Goal: Task Accomplishment & Management: Manage account settings

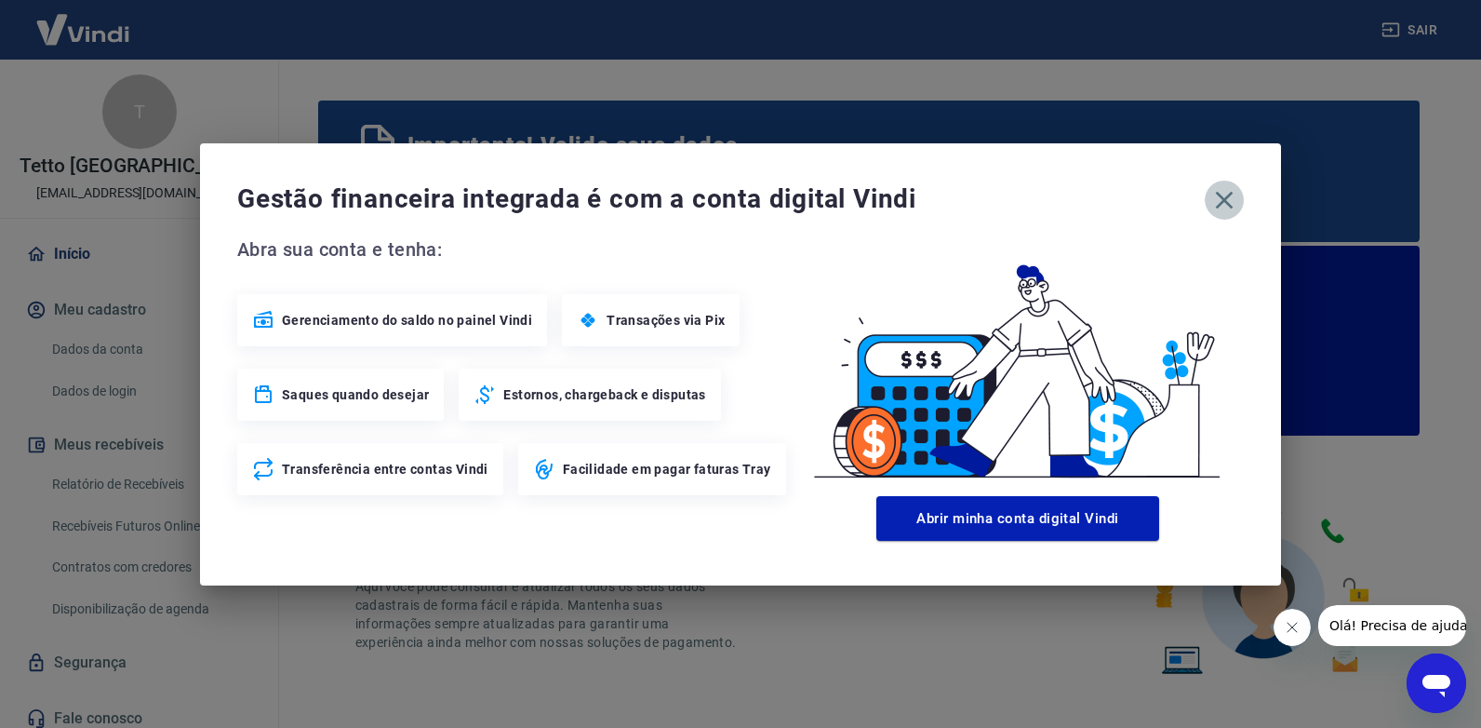
click at [1235, 196] on icon "button" at bounding box center [1225, 200] width 30 height 30
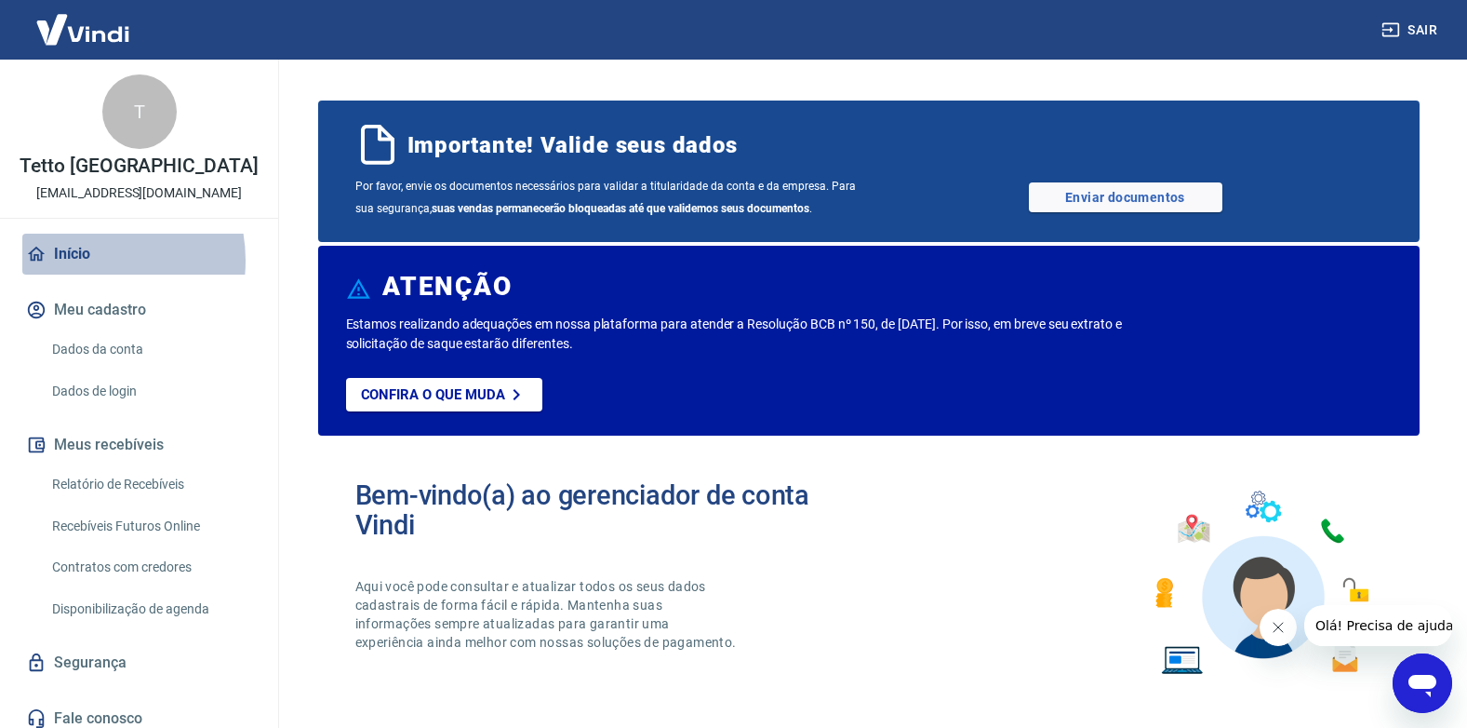
click at [82, 261] on link "Início" at bounding box center [139, 254] width 234 height 41
click at [115, 482] on link "Relatório de Recebíveis" at bounding box center [150, 484] width 211 height 38
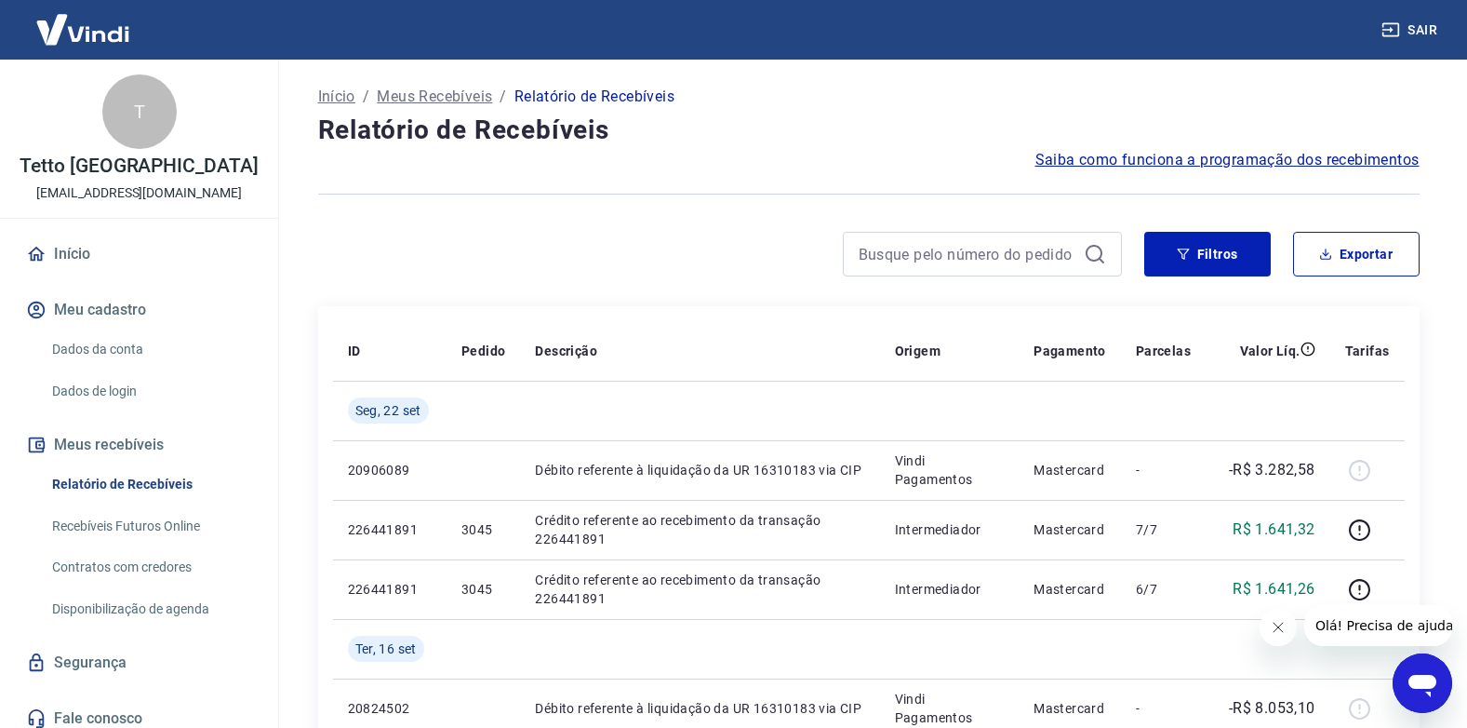
click at [166, 523] on link "Recebíveis Futuros Online" at bounding box center [150, 526] width 211 height 38
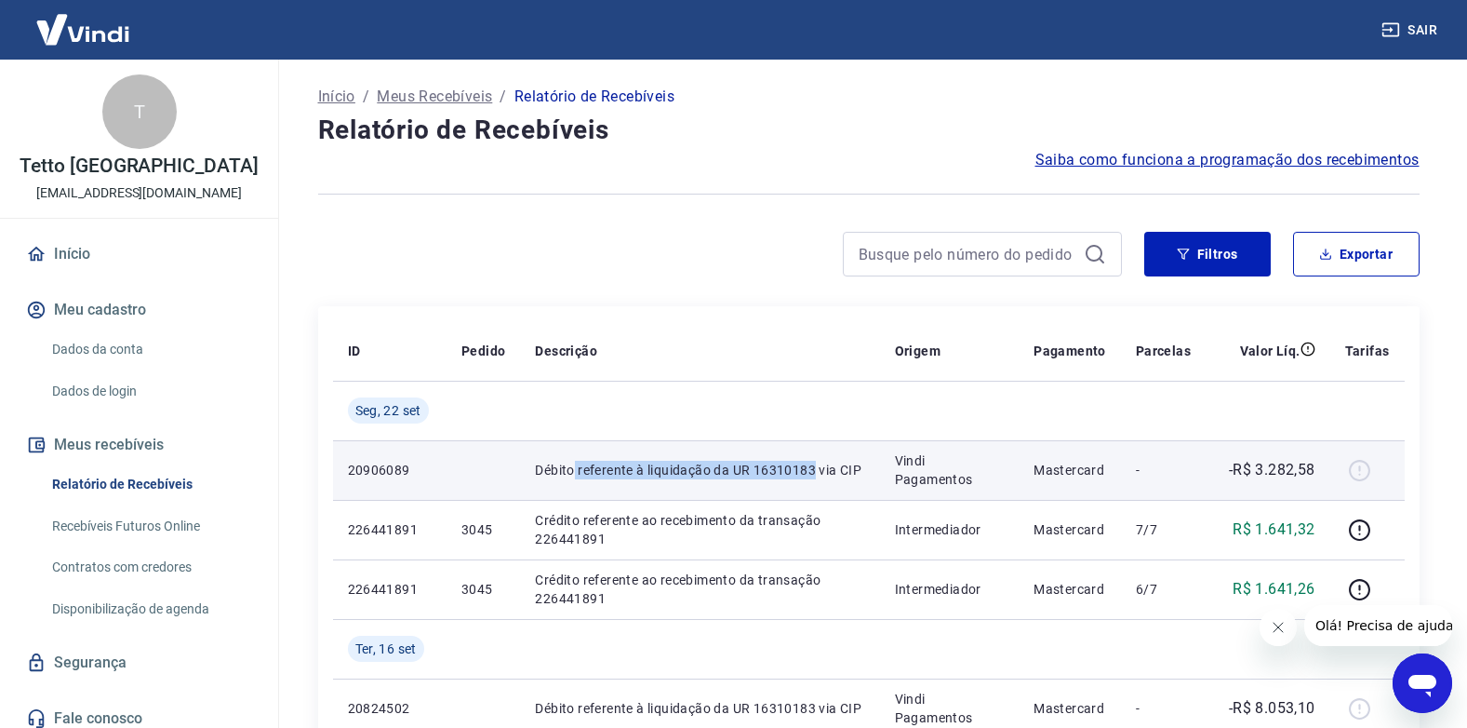
drag, startPoint x: 577, startPoint y: 469, endPoint x: 816, endPoint y: 467, distance: 239.1
click at [816, 467] on p "Débito referente à liquidação da UR 16310183 via CIP" at bounding box center [699, 470] width 329 height 19
drag, startPoint x: 711, startPoint y: 467, endPoint x: 849, endPoint y: 466, distance: 137.7
click at [849, 466] on p "Débito referente à liquidação da UR 16310183 via CIP" at bounding box center [699, 470] width 329 height 19
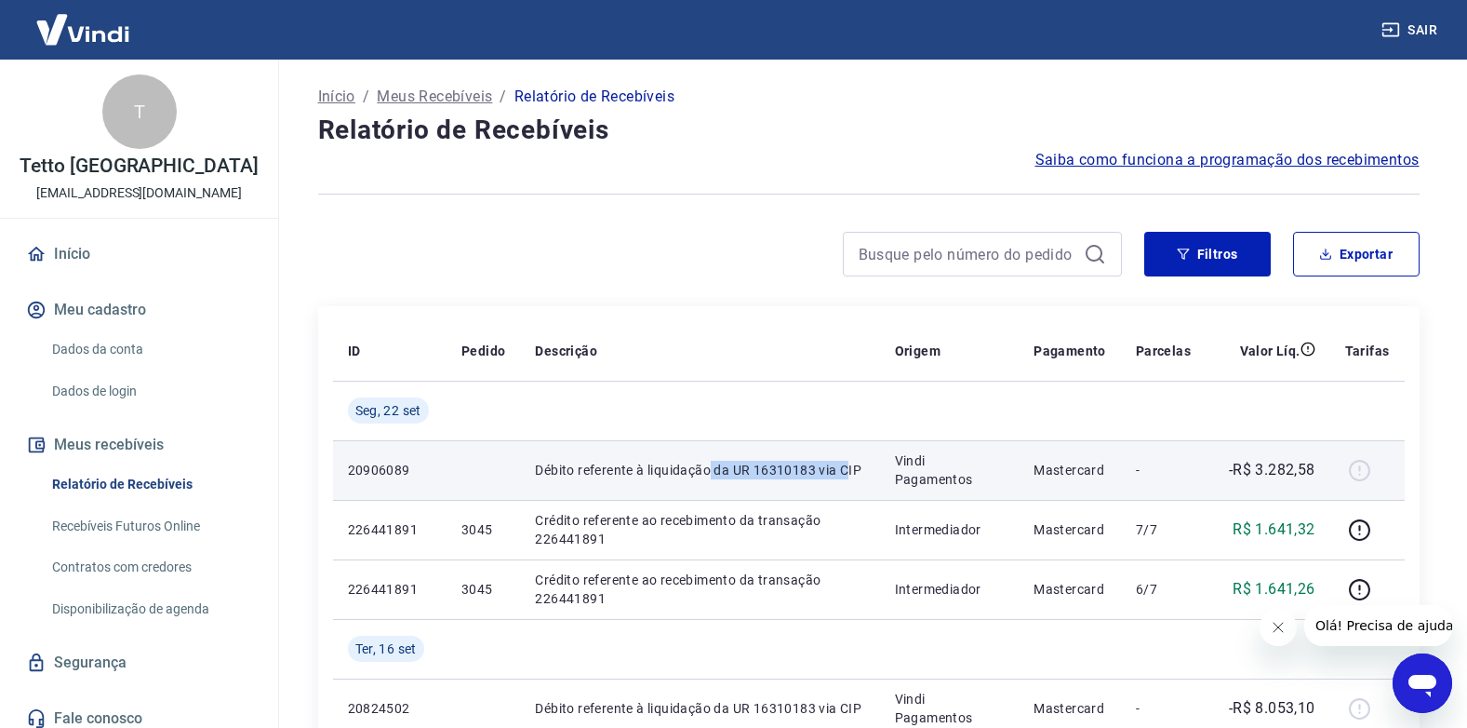
click at [850, 466] on p "Débito referente à liquidação da UR 16310183 via CIP" at bounding box center [699, 470] width 329 height 19
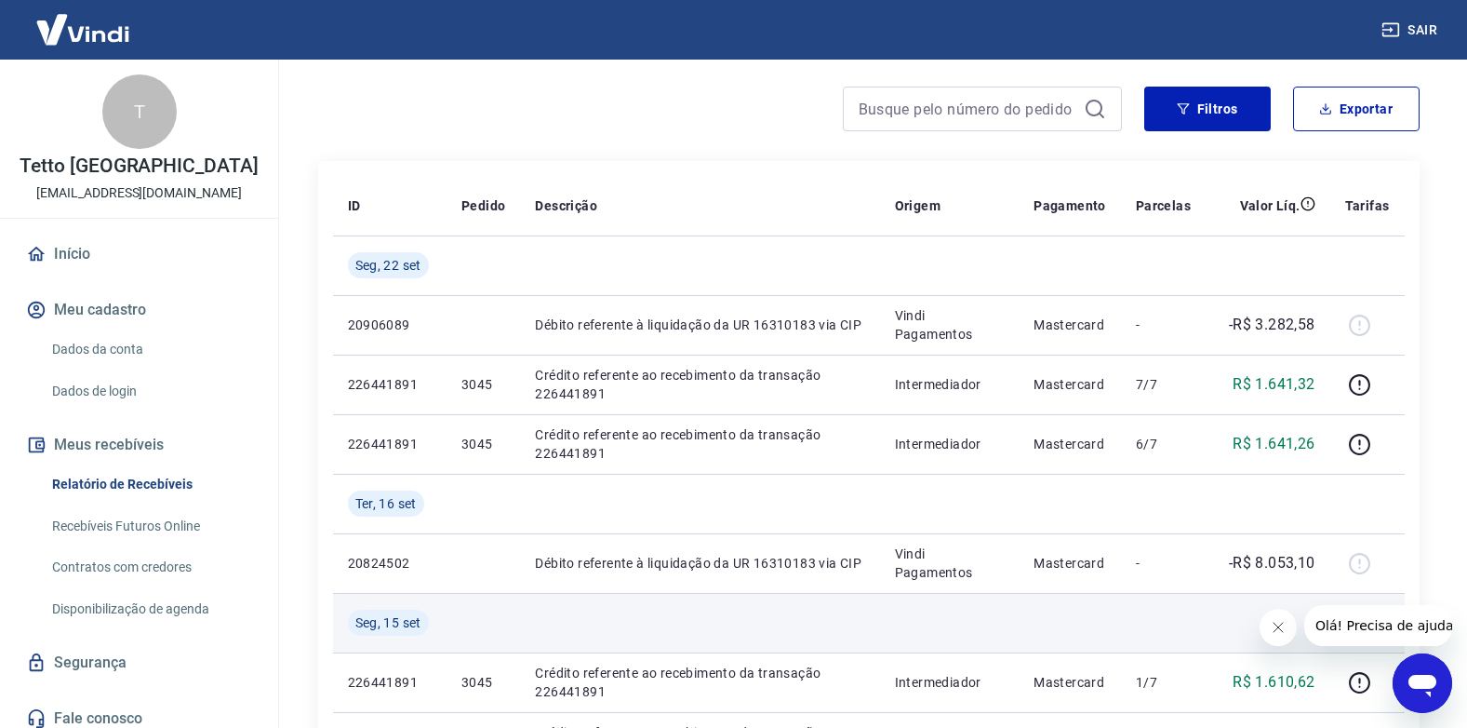
scroll to position [186, 0]
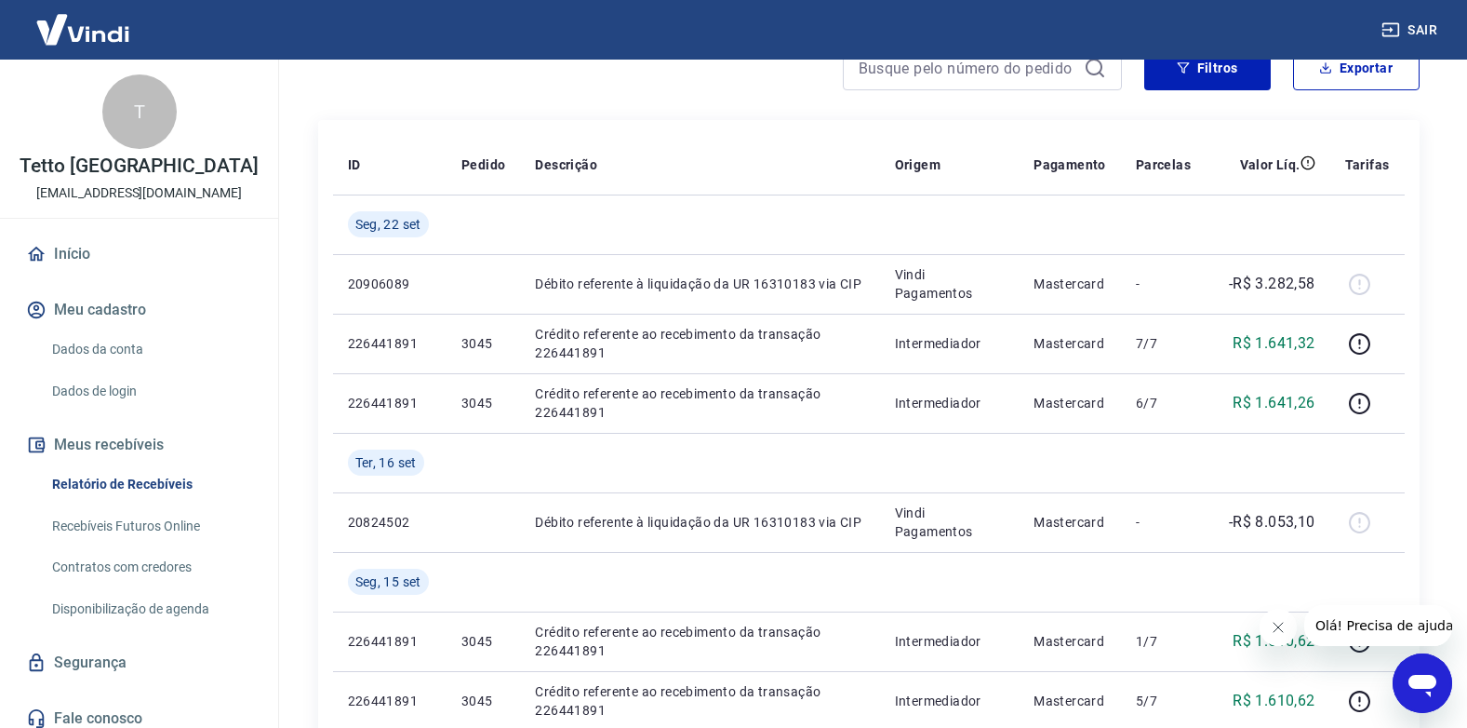
click at [1273, 624] on icon "Fechar mensagem da empresa" at bounding box center [1277, 627] width 15 height 15
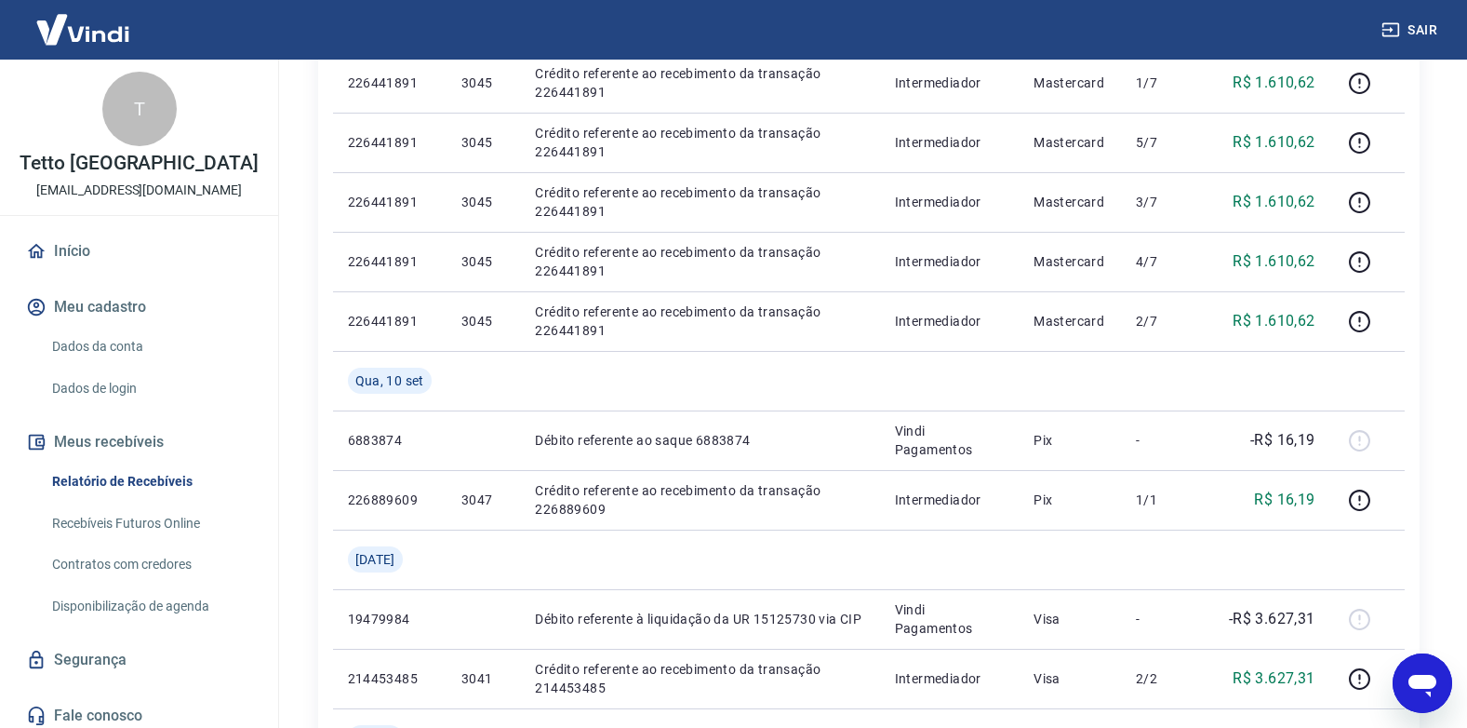
scroll to position [0, 0]
click at [74, 255] on link "Início" at bounding box center [139, 254] width 234 height 41
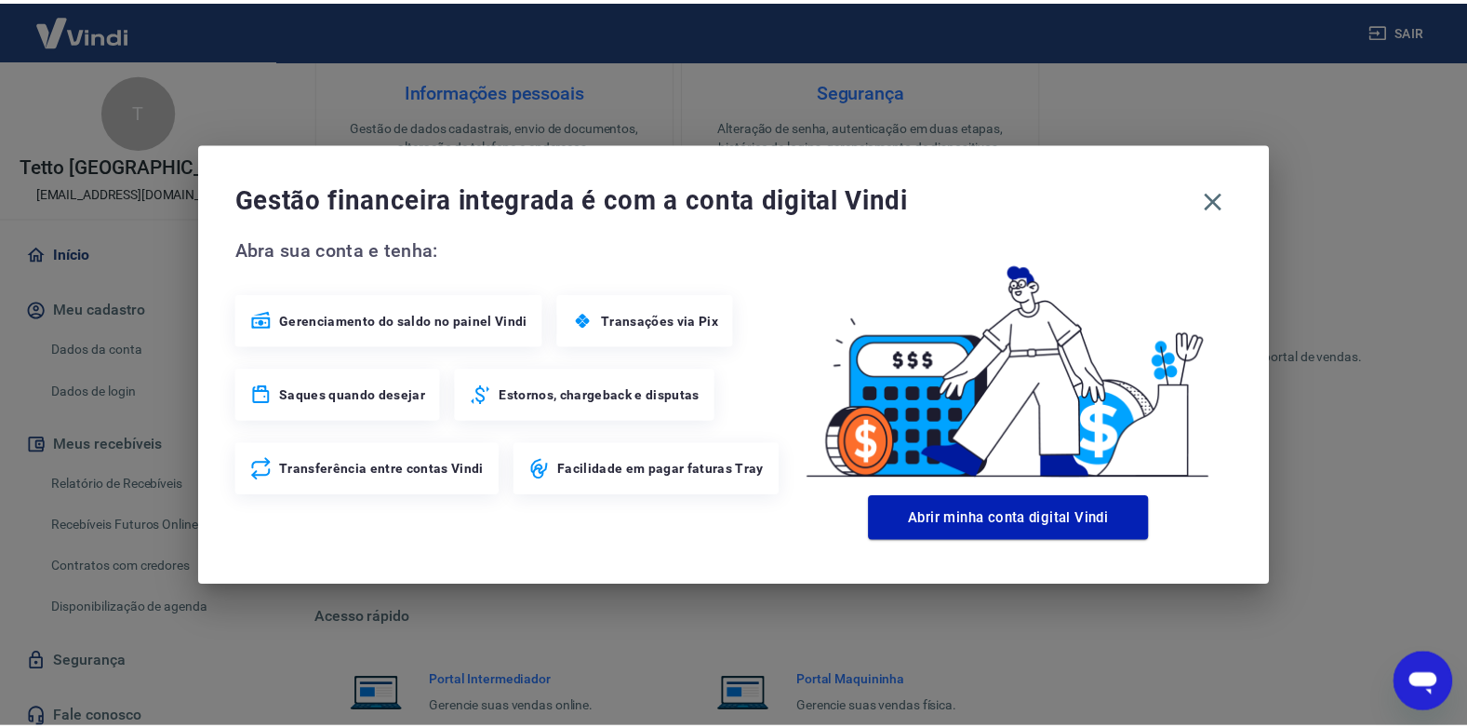
scroll to position [905, 0]
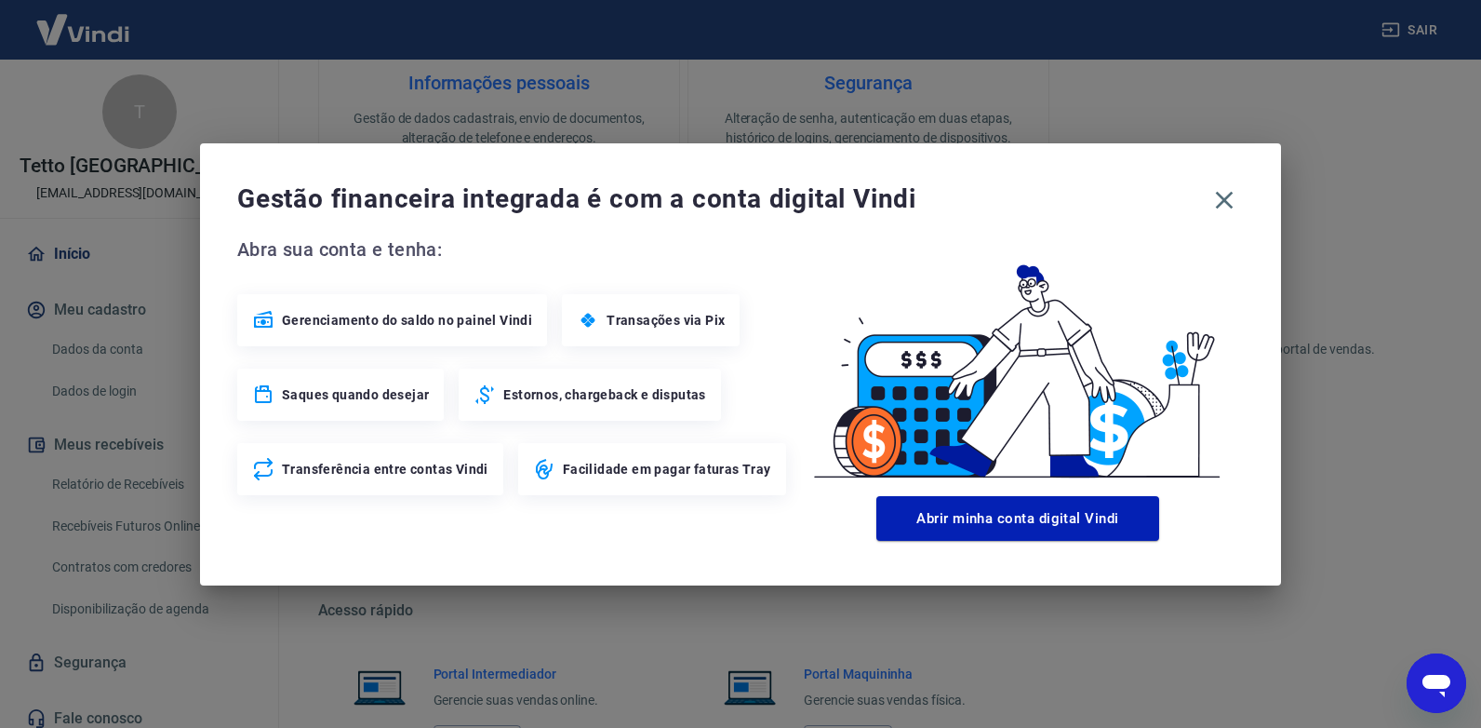
click at [382, 390] on span "Saques quando desejar" at bounding box center [355, 394] width 147 height 19
click at [1224, 201] on icon "button" at bounding box center [1225, 200] width 18 height 18
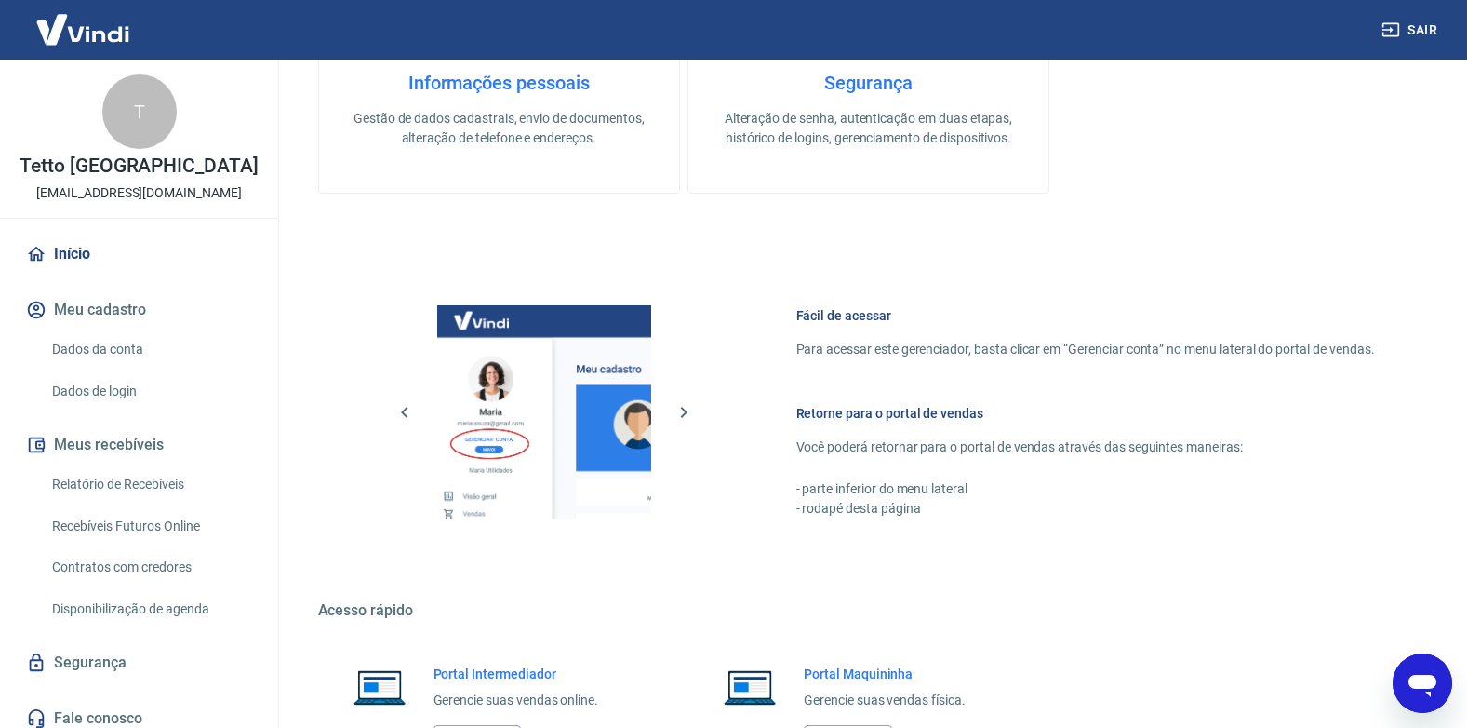
click at [77, 33] on img at bounding box center [82, 29] width 121 height 57
click at [132, 482] on link "Relatório de Recebíveis" at bounding box center [150, 484] width 211 height 38
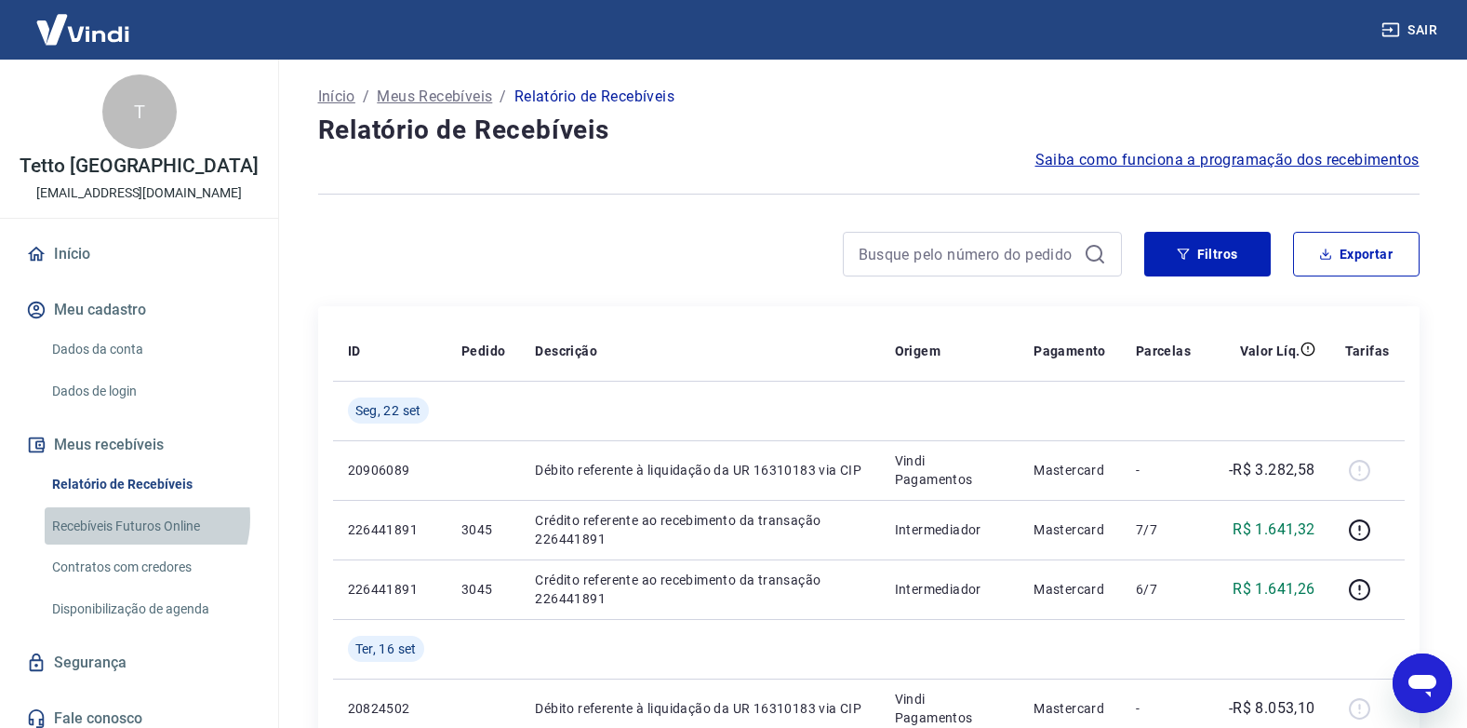
click at [145, 517] on link "Recebíveis Futuros Online" at bounding box center [150, 526] width 211 height 38
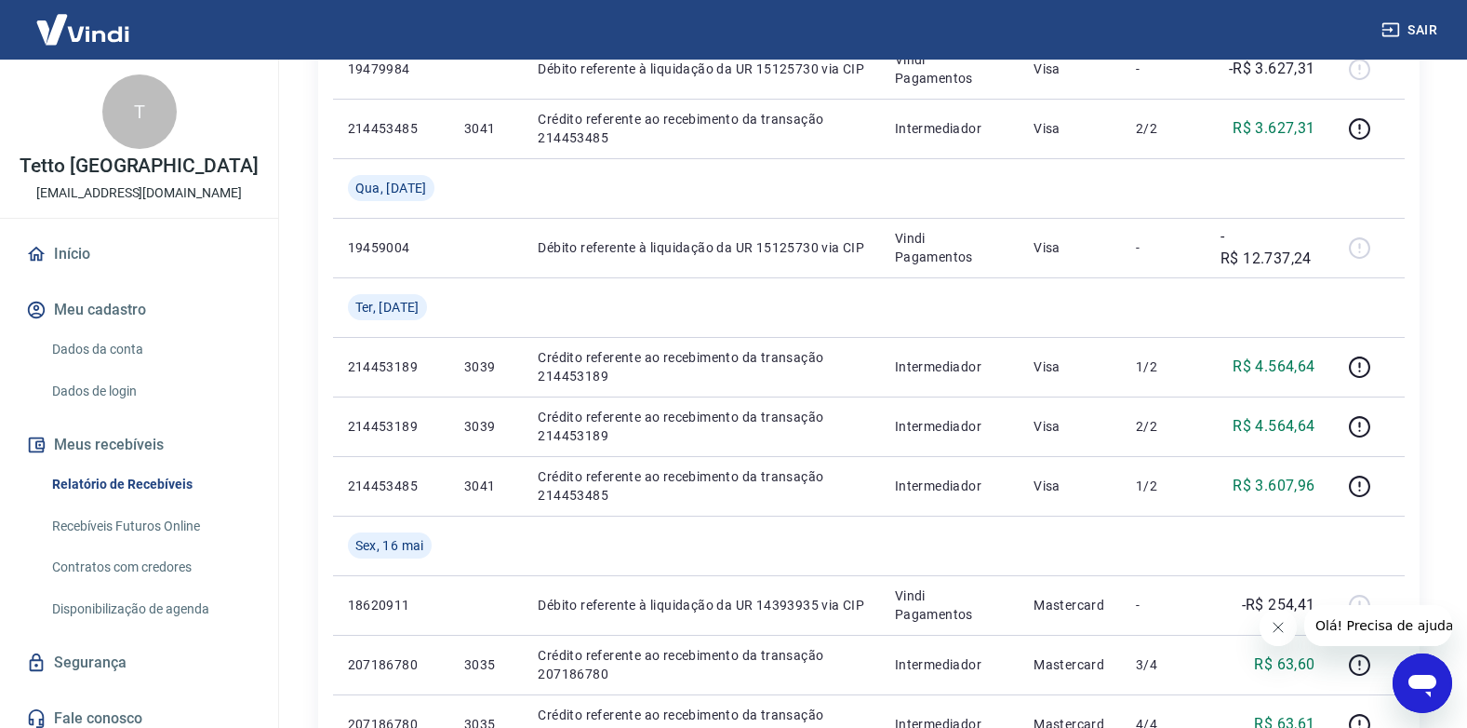
scroll to position [1303, 0]
